Goal: Transaction & Acquisition: Purchase product/service

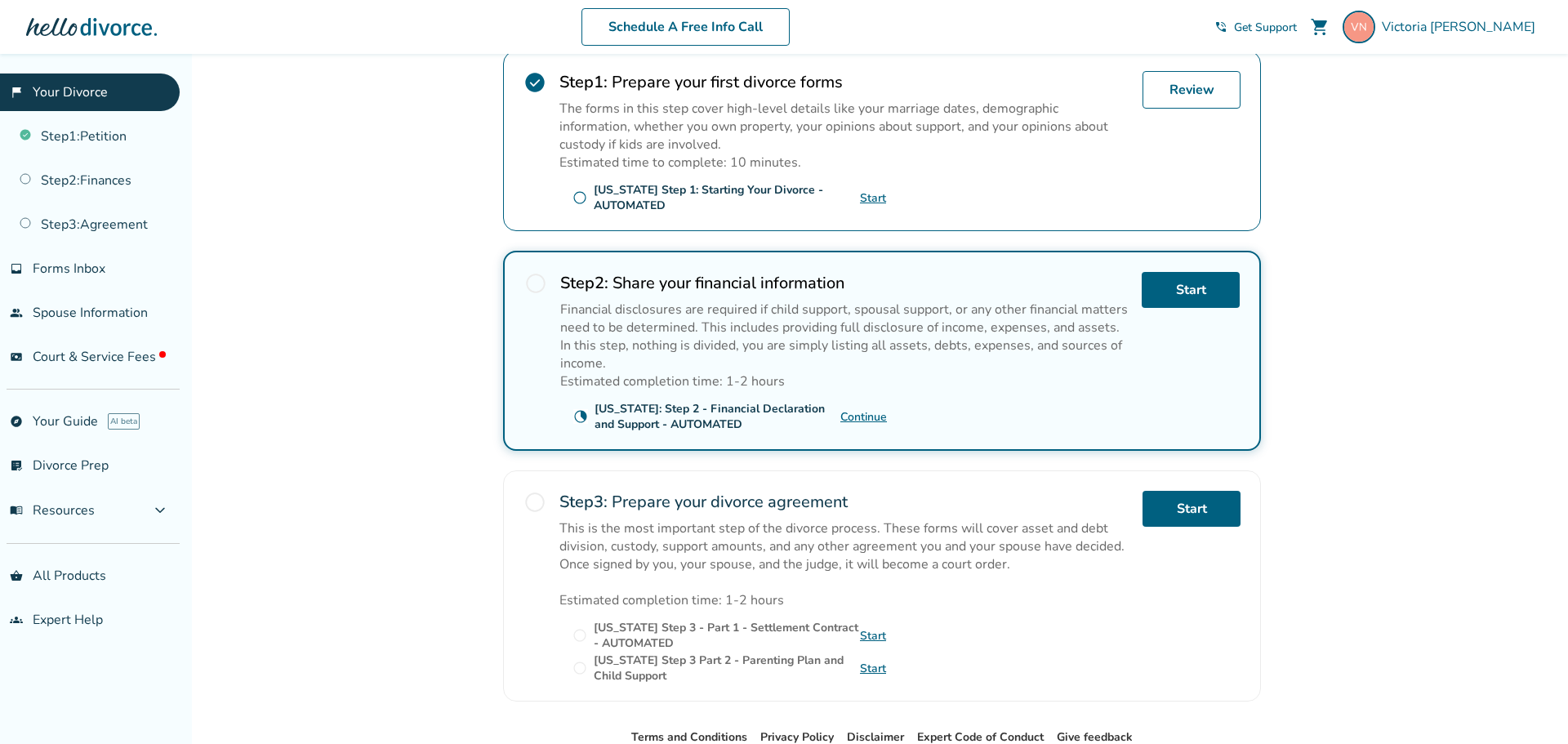
scroll to position [335, 0]
click at [1199, 292] on link "Start" at bounding box center [1190, 291] width 98 height 36
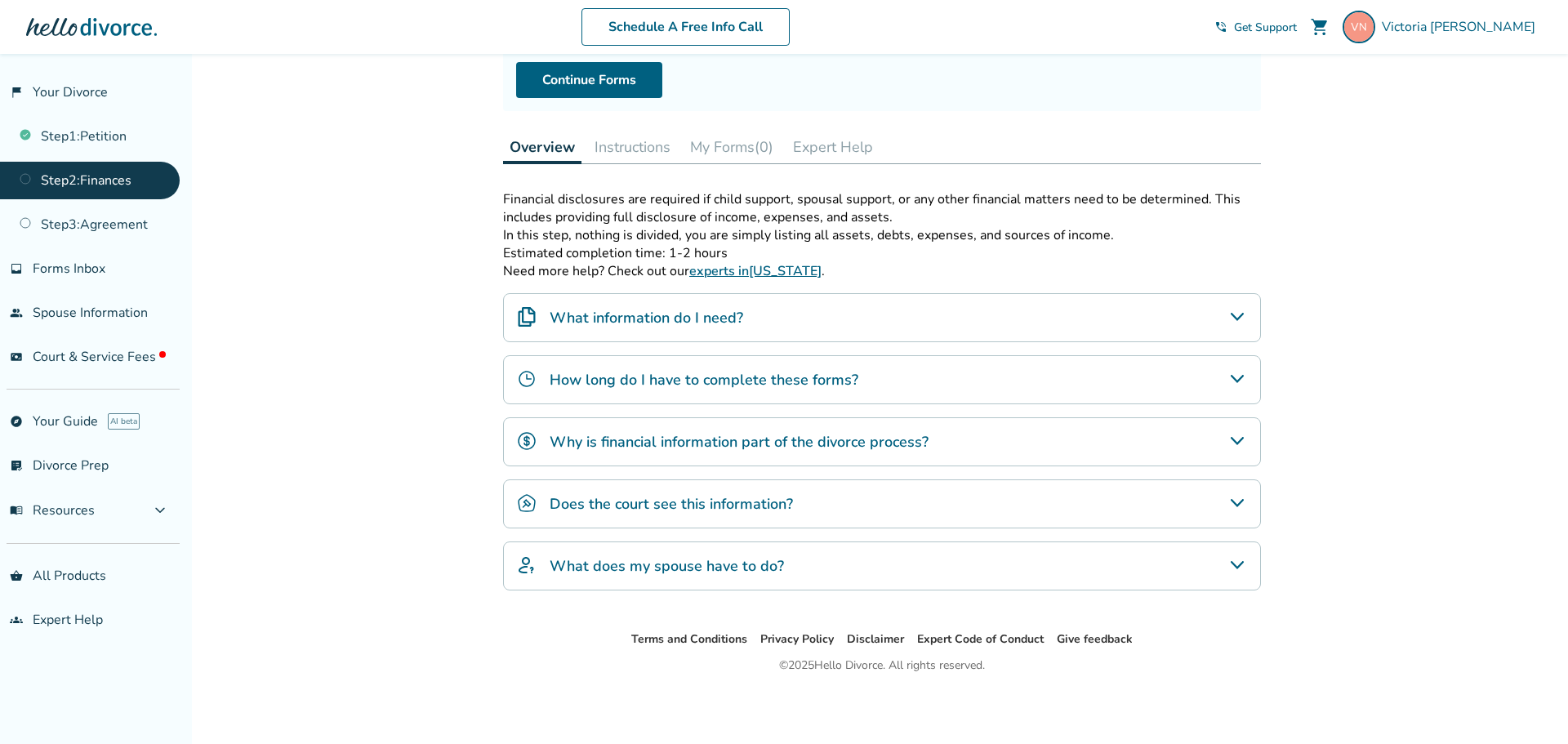
scroll to position [172, 0]
click at [613, 76] on link "Continue Forms" at bounding box center [589, 82] width 146 height 36
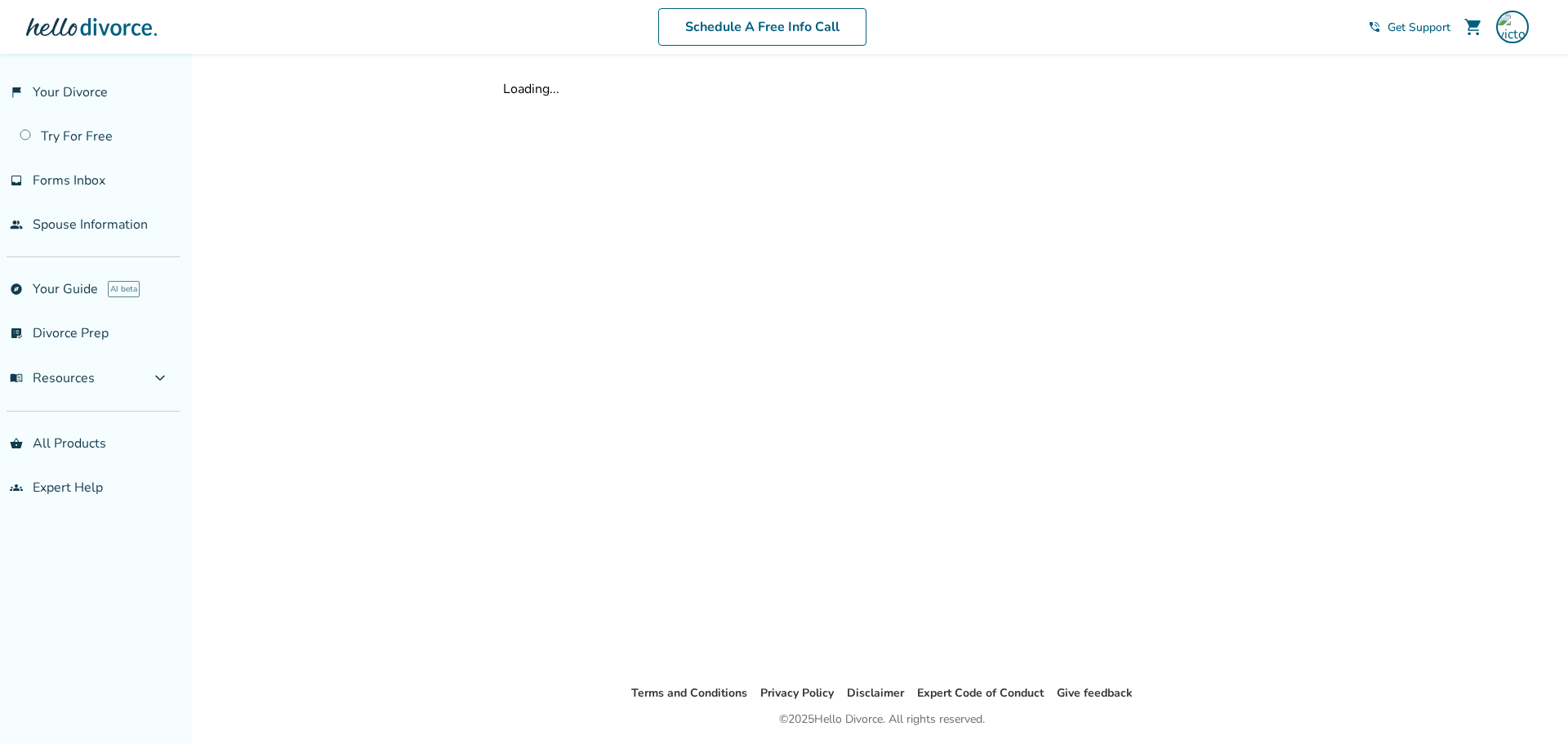
scroll to position [172, 0]
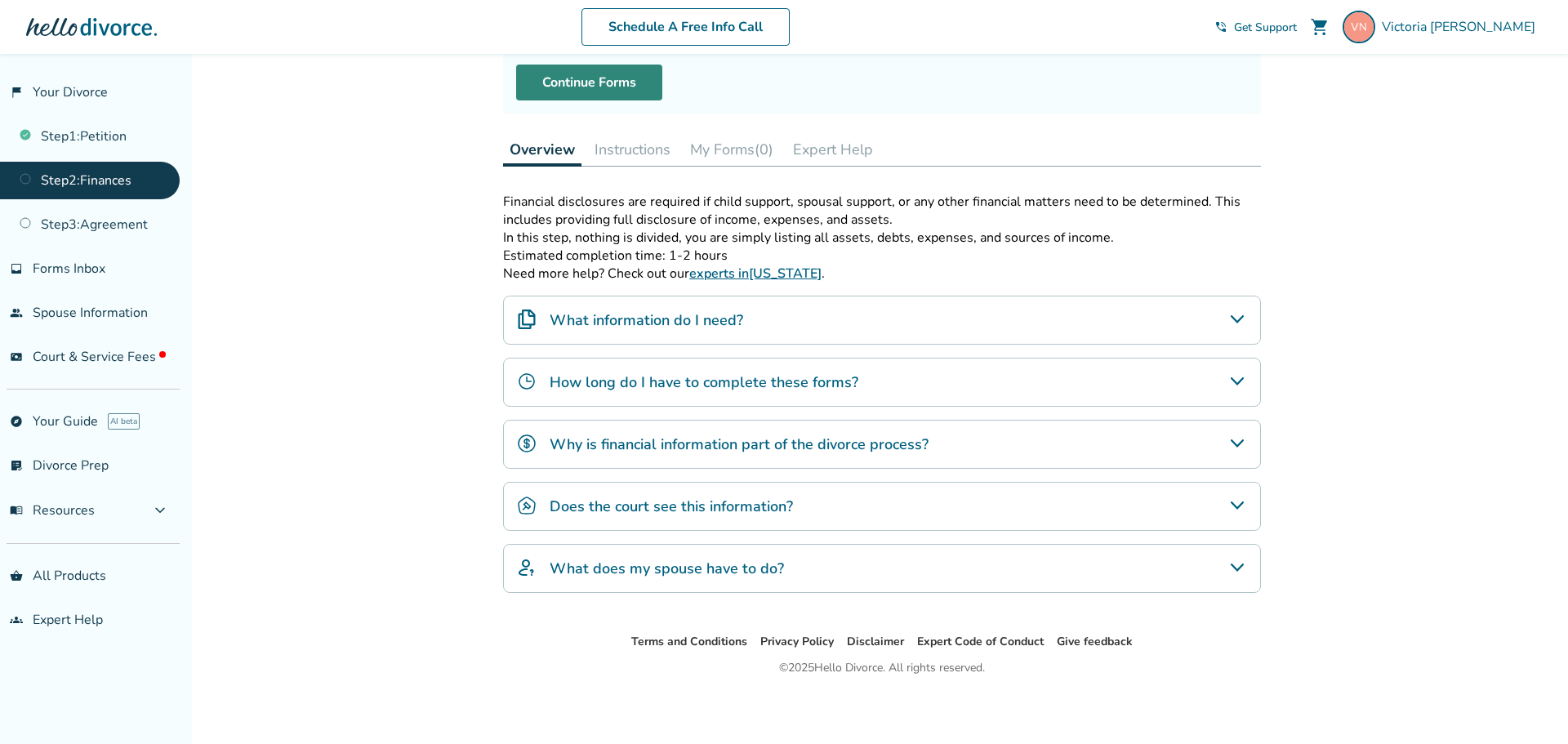
click at [621, 73] on link "Continue Forms" at bounding box center [589, 82] width 146 height 36
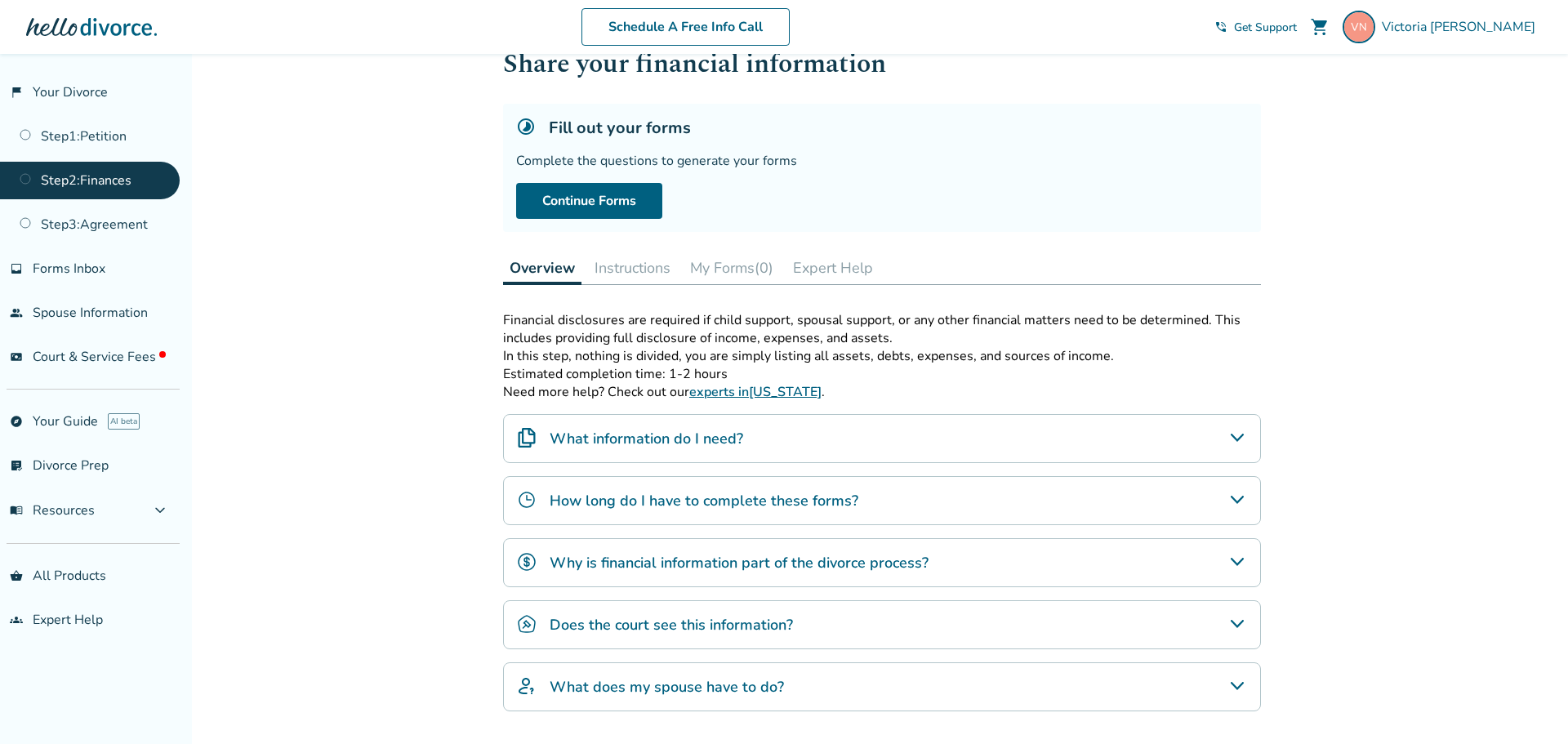
click at [710, 267] on button "My Forms (0)" at bounding box center [731, 268] width 96 height 32
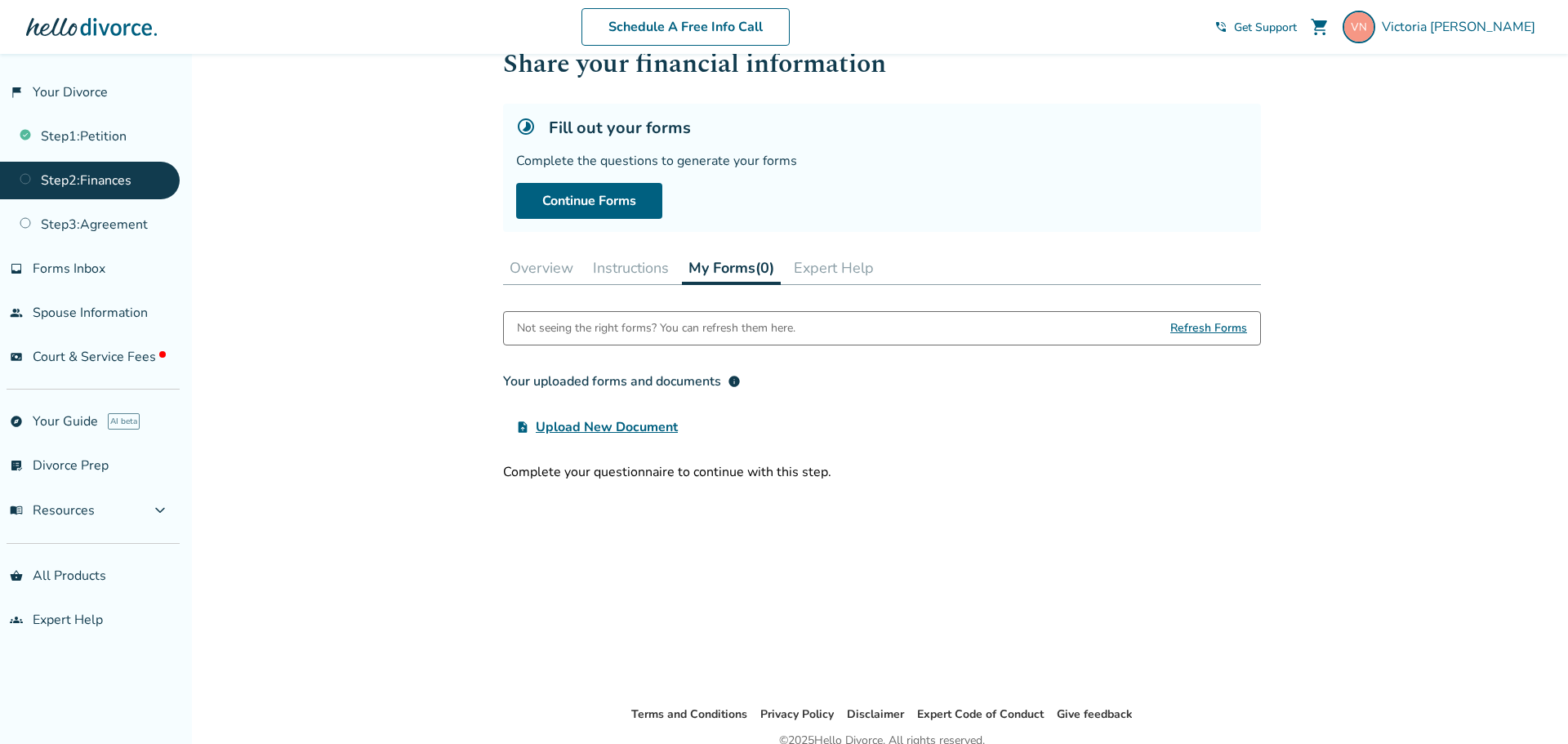
click at [655, 267] on button "Instructions" at bounding box center [631, 268] width 89 height 32
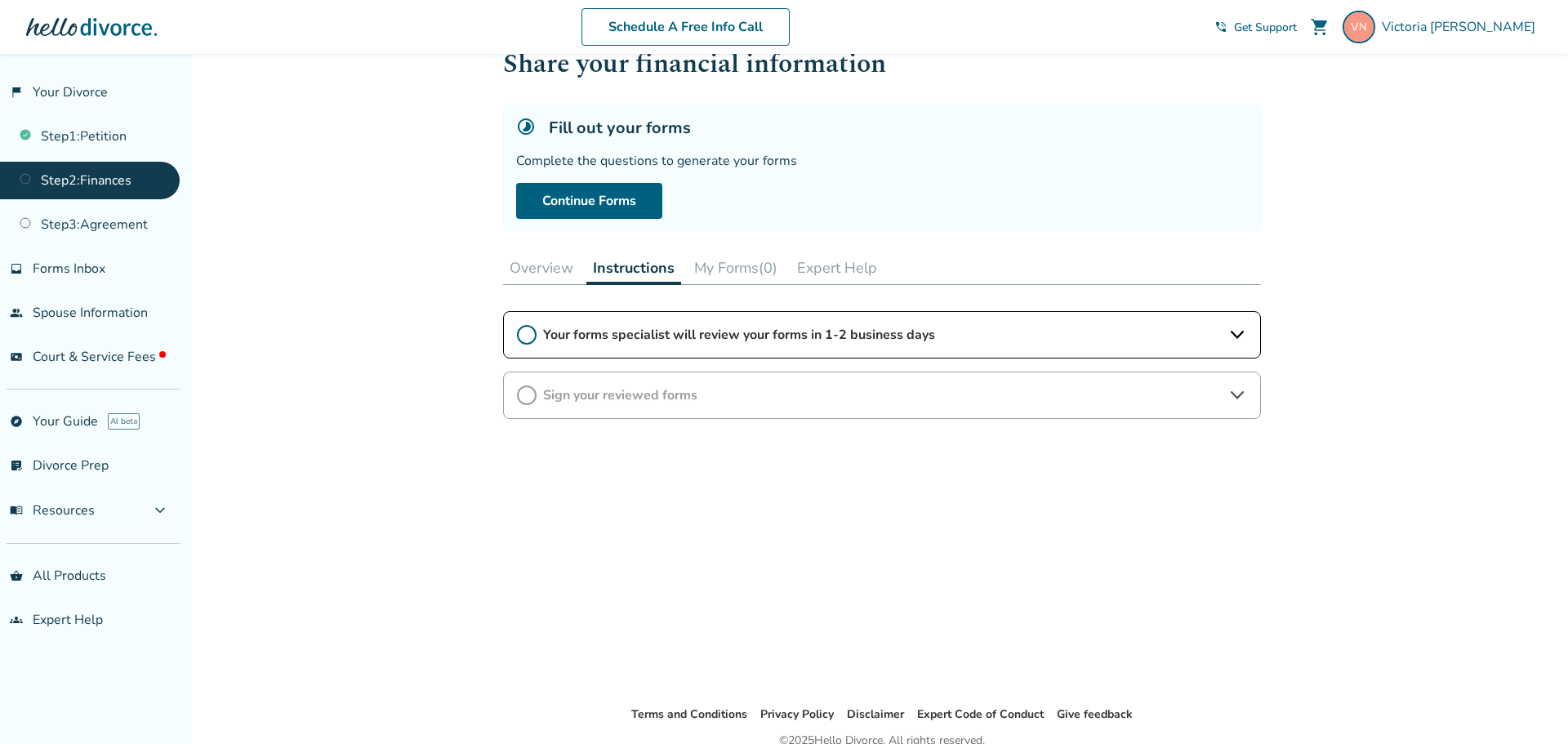
click at [548, 277] on button "Overview" at bounding box center [541, 268] width 76 height 32
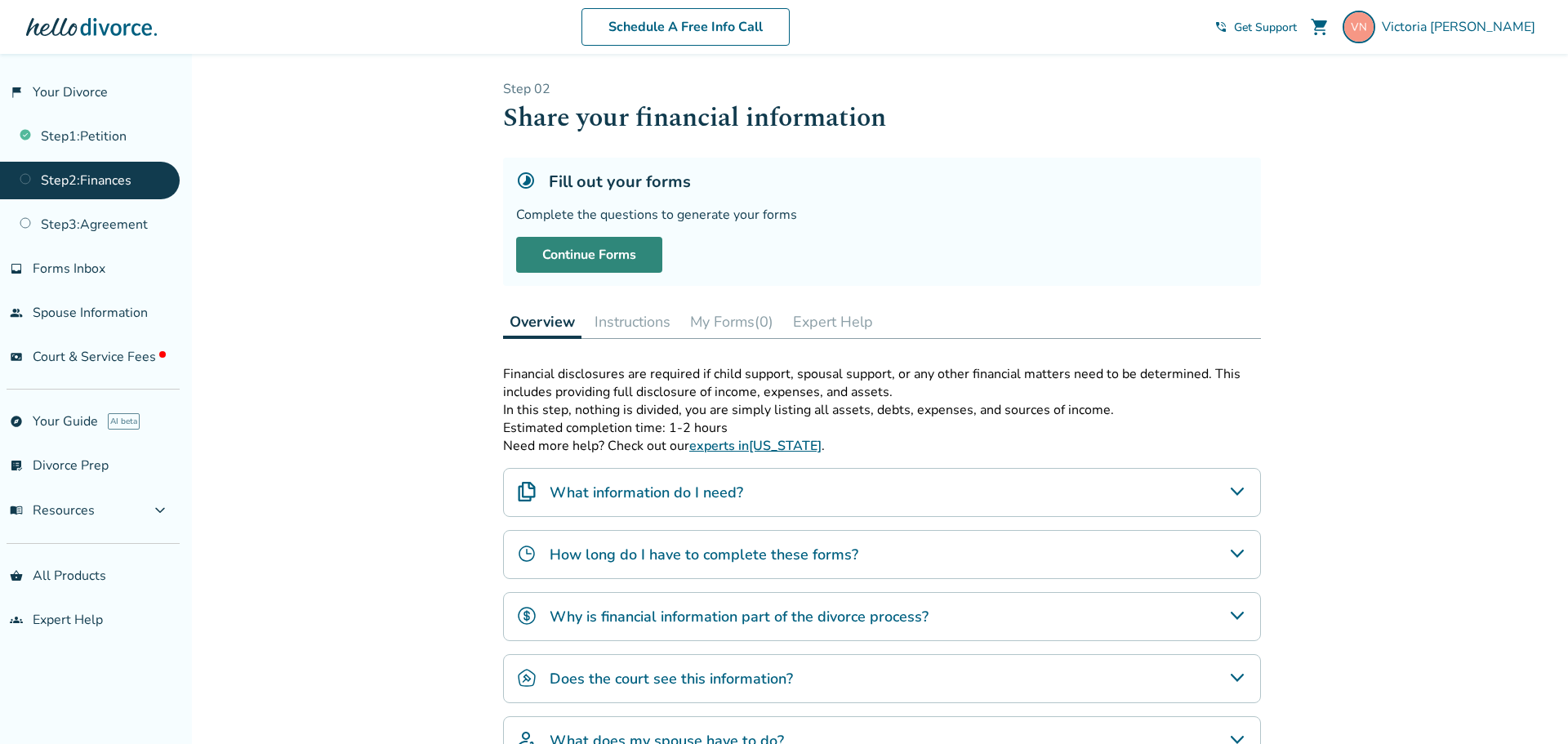
click at [581, 260] on link "Continue Forms" at bounding box center [589, 255] width 146 height 36
click at [122, 350] on span "Court & Service Fees" at bounding box center [98, 357] width 133 height 18
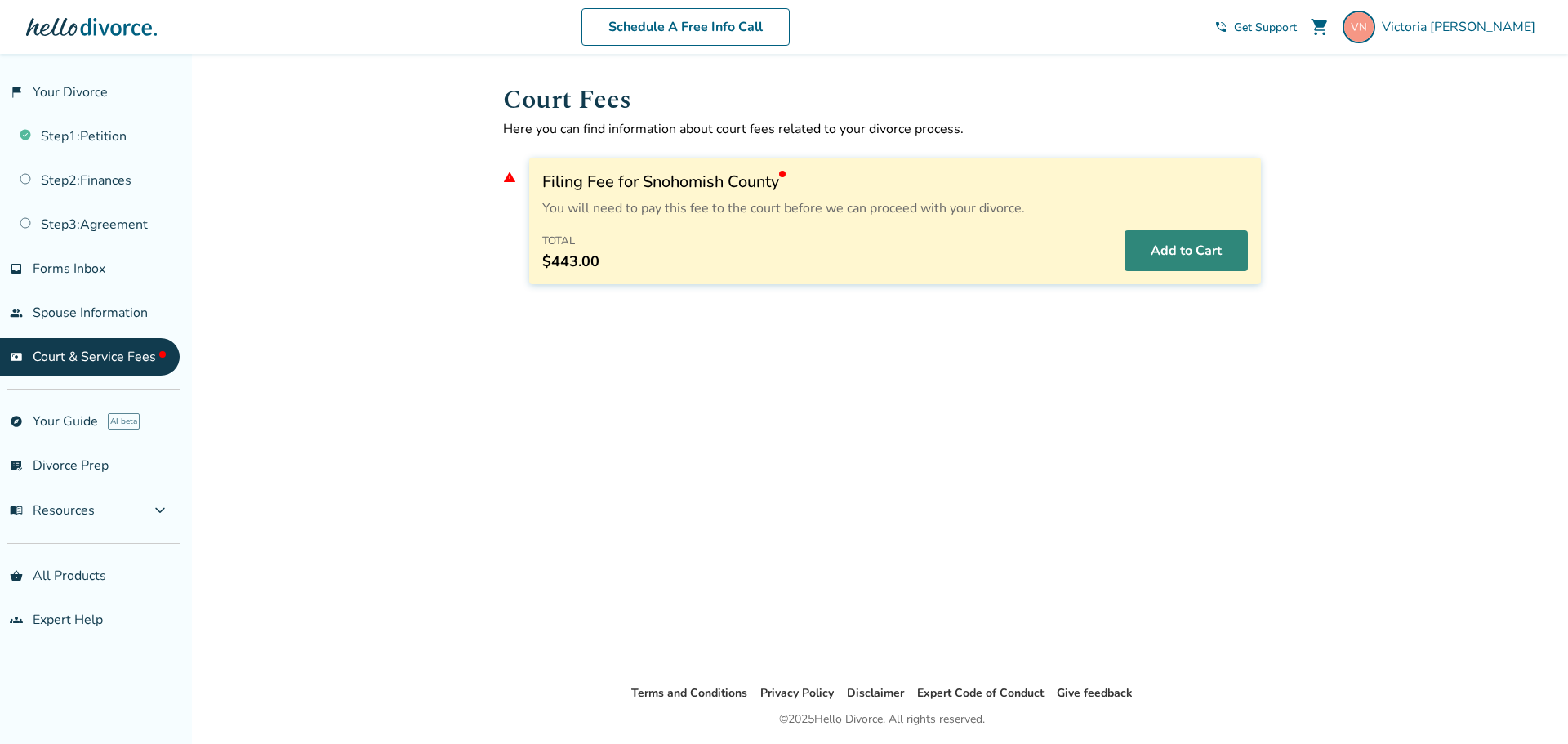
click at [1172, 246] on button "Add to Cart" at bounding box center [1185, 251] width 123 height 41
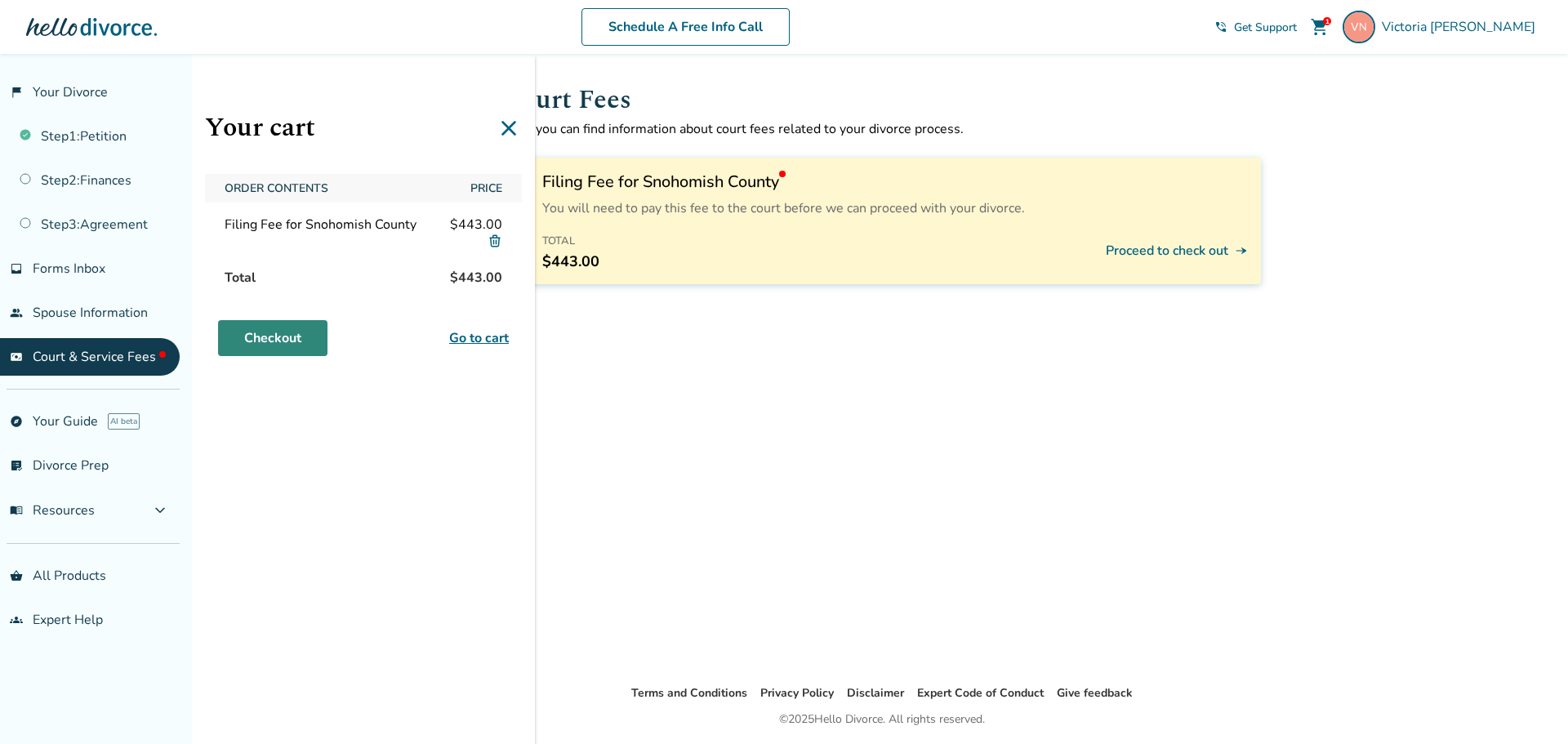
click at [267, 335] on link "Checkout" at bounding box center [273, 338] width 110 height 36
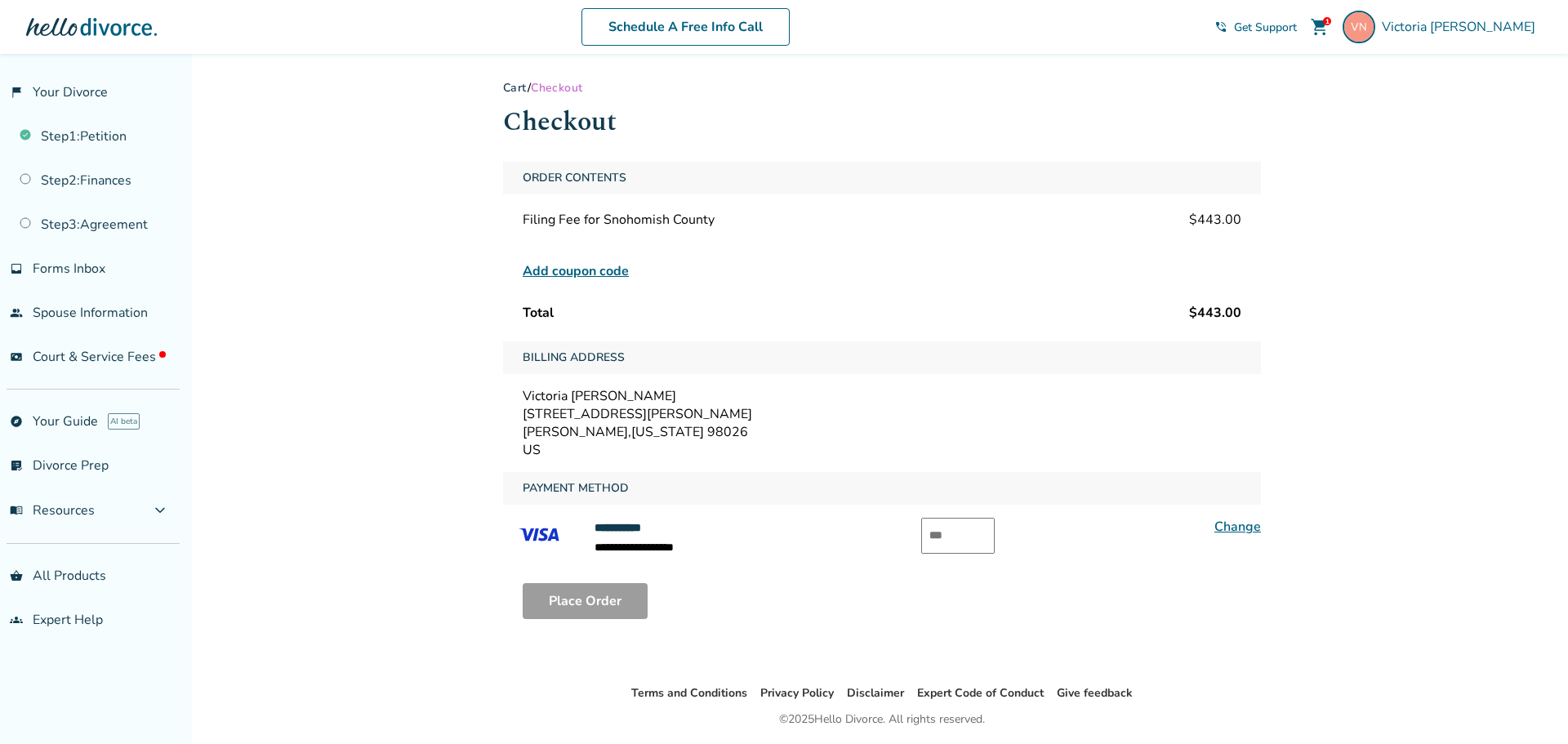
click at [968, 536] on input "text" at bounding box center [958, 536] width 74 height 36
click at [563, 605] on button "Place Order" at bounding box center [585, 601] width 125 height 36
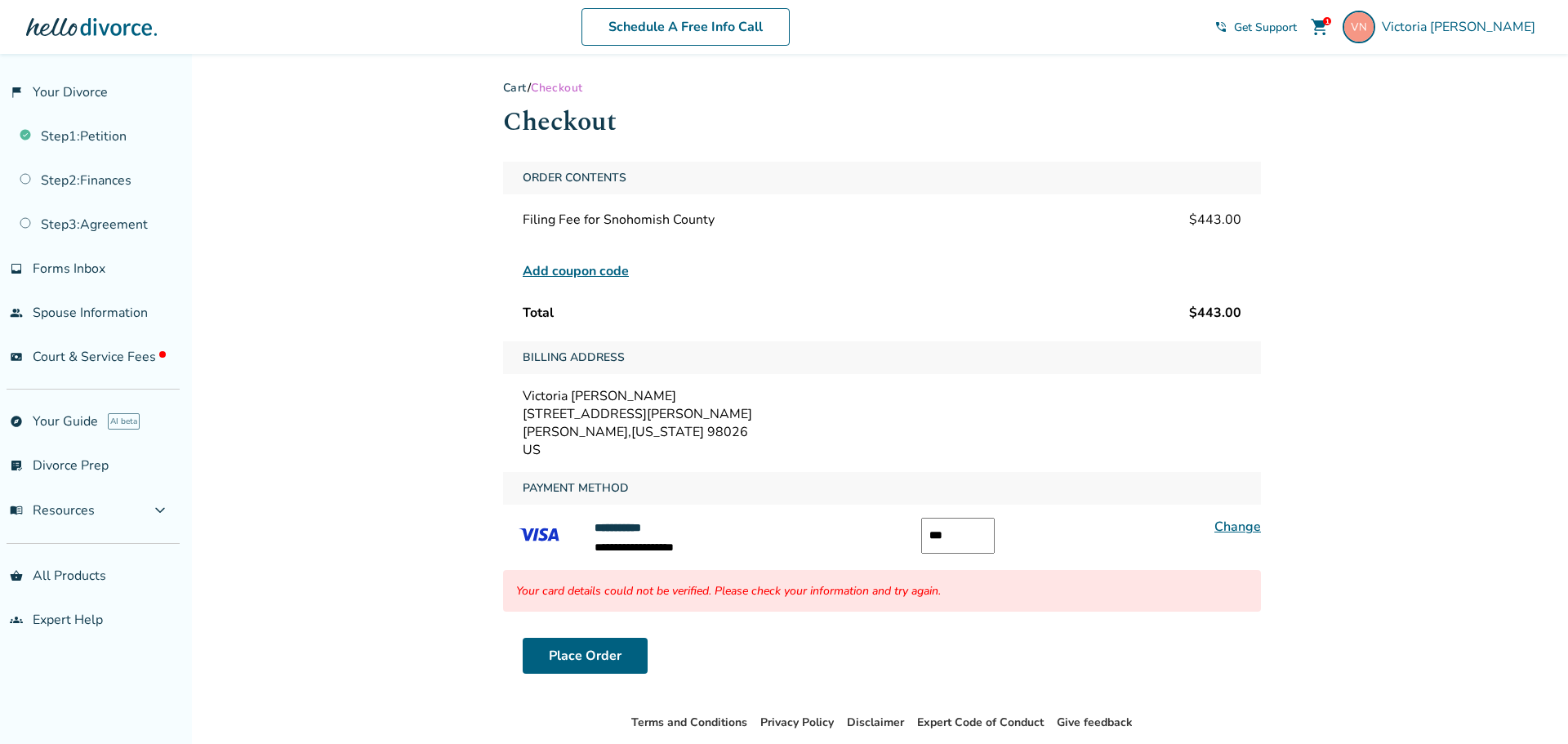
click at [958, 538] on input "***" at bounding box center [958, 536] width 74 height 36
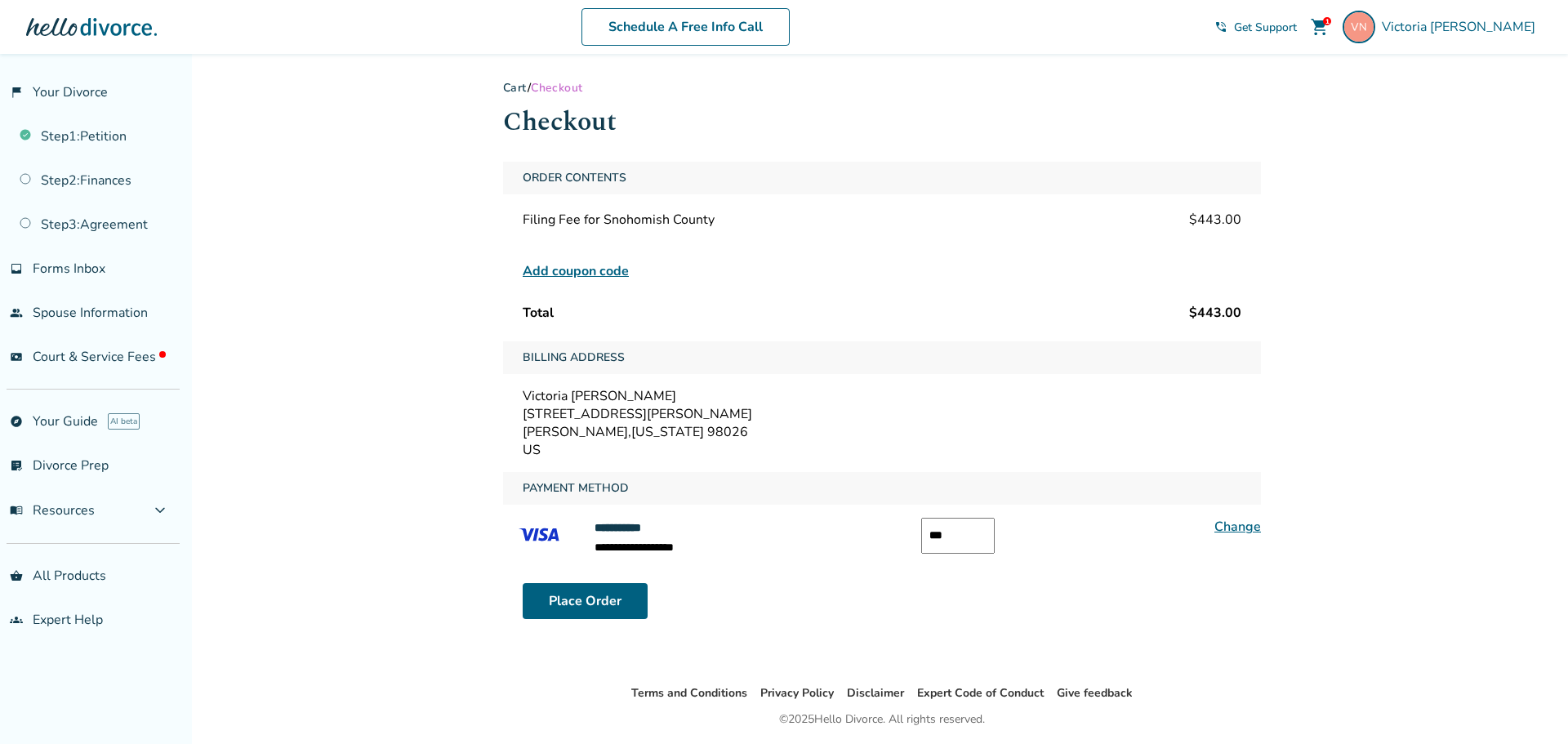
click at [935, 534] on input "***" at bounding box center [958, 536] width 74 height 36
type input "***"
click at [562, 612] on button "Place Order" at bounding box center [585, 601] width 125 height 36
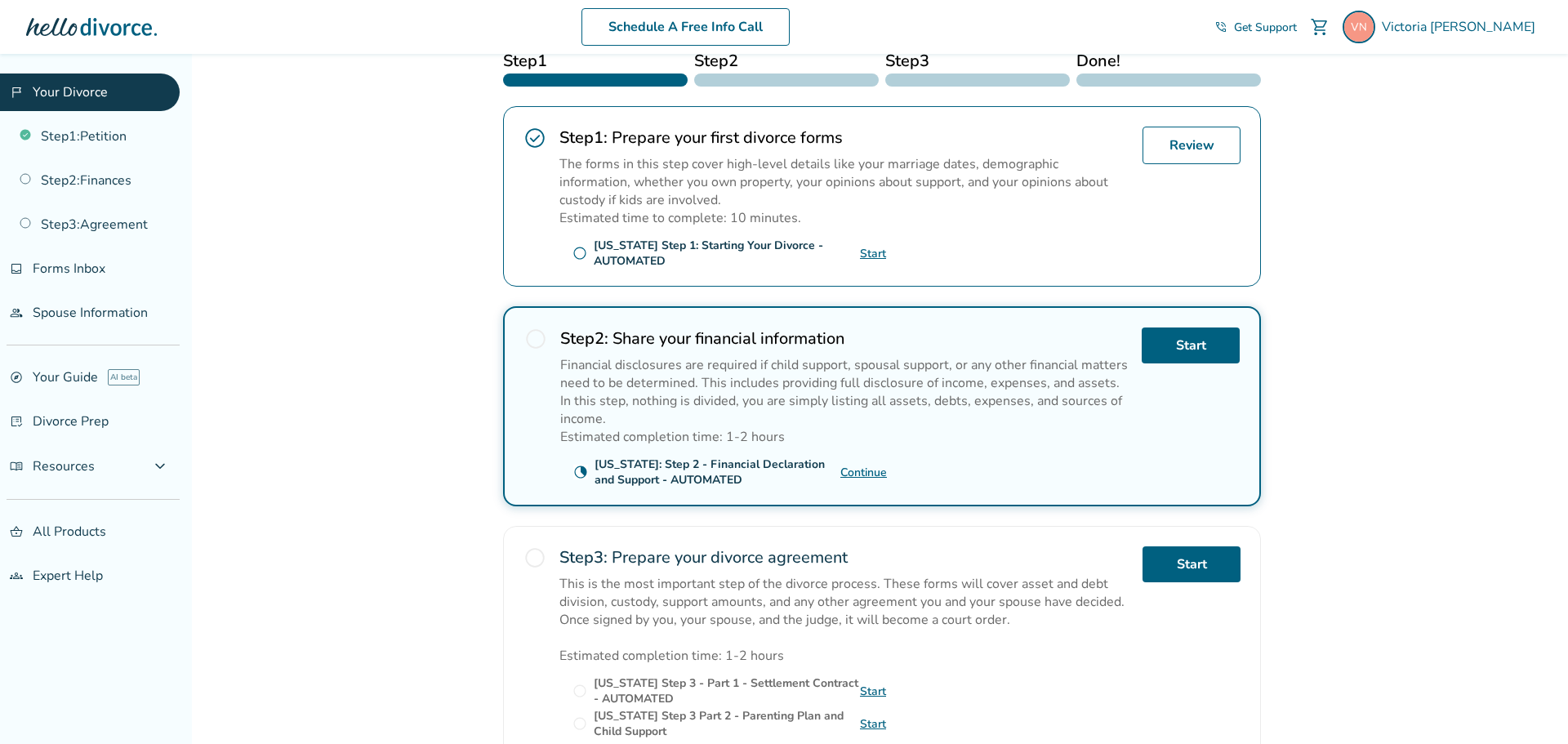
scroll to position [284, 0]
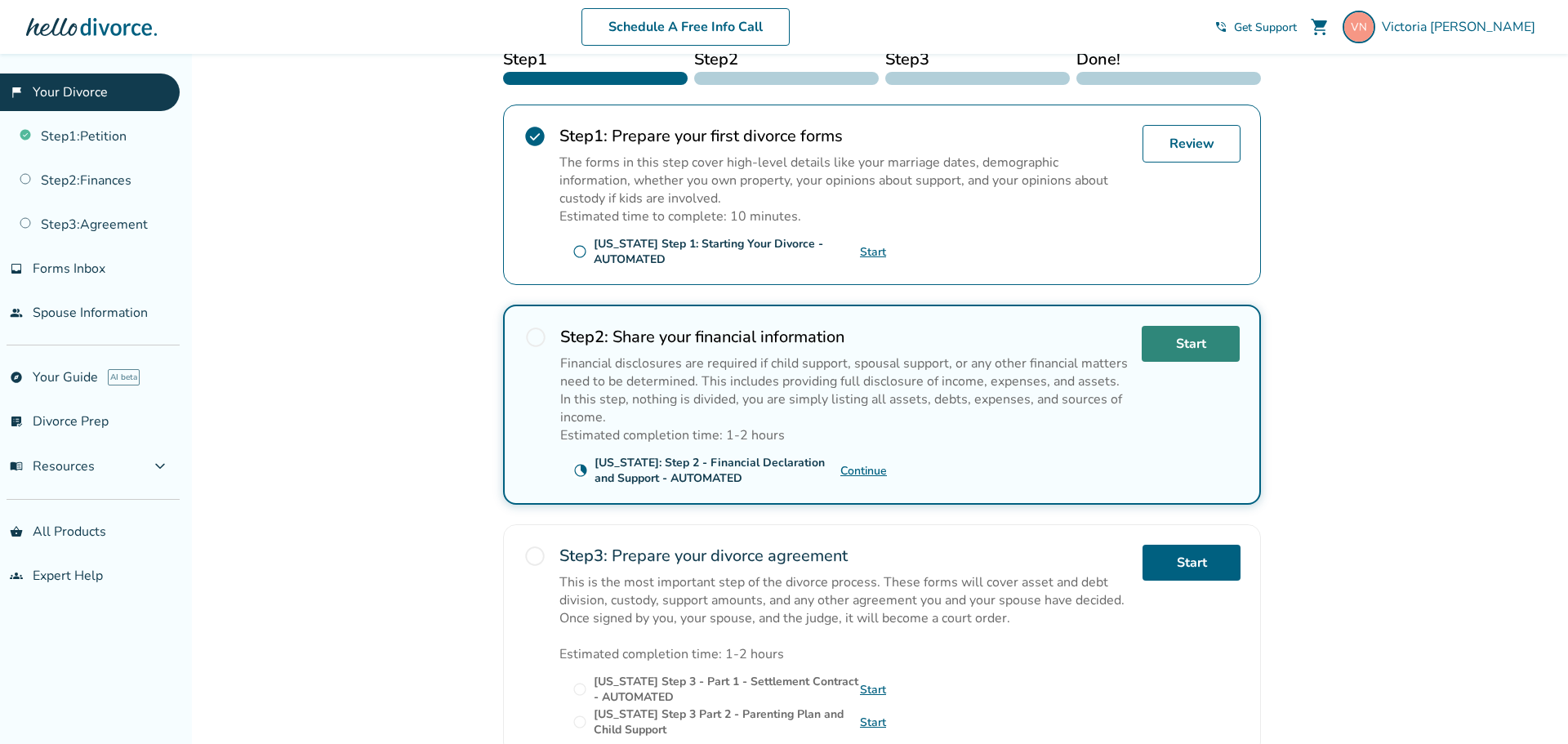
click at [1195, 347] on link "Start" at bounding box center [1190, 344] width 98 height 36
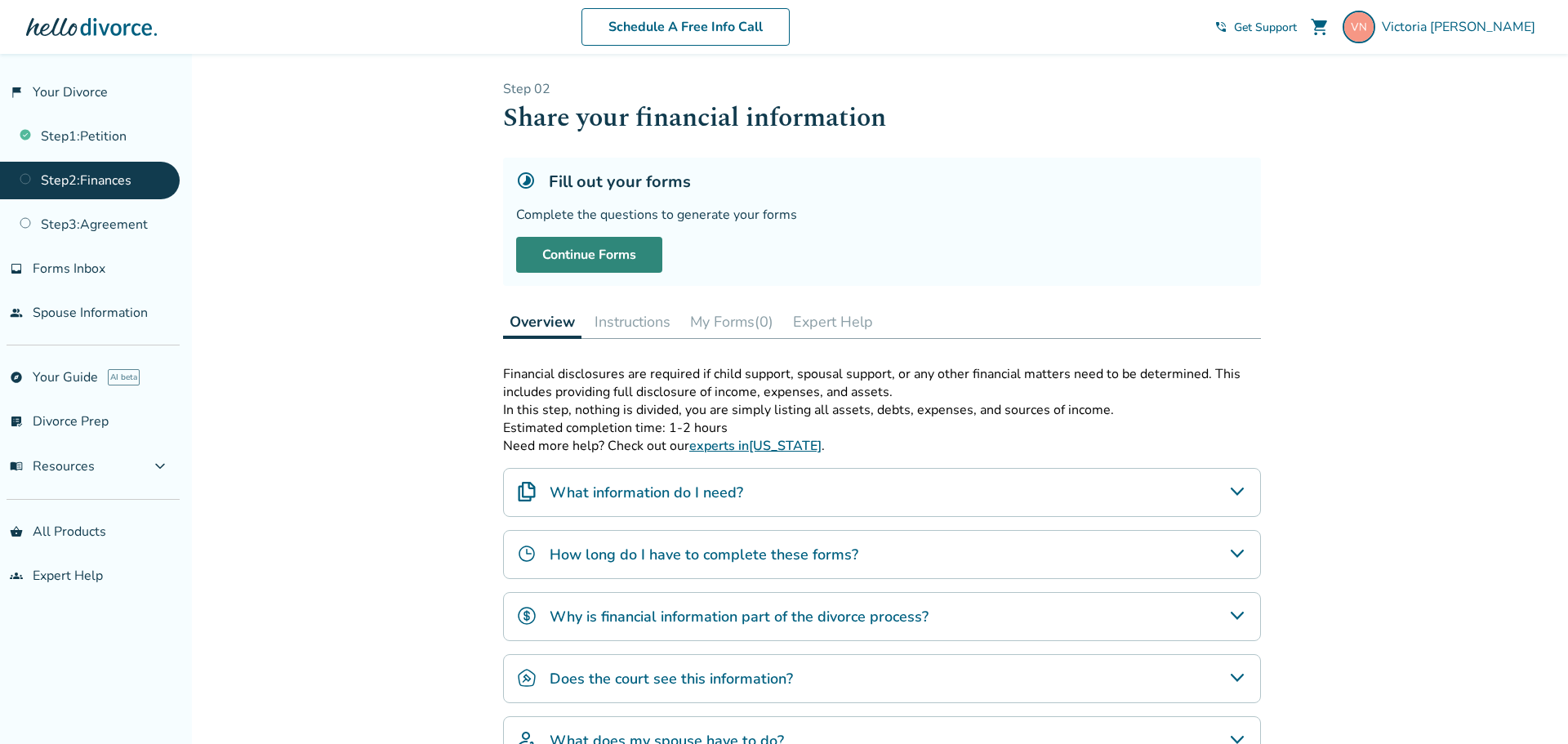
click at [607, 245] on link "Continue Forms" at bounding box center [589, 255] width 146 height 36
